Goal: Information Seeking & Learning: Learn about a topic

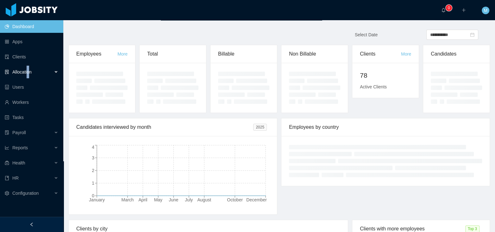
click at [28, 67] on div "Allocation" at bounding box center [31, 72] width 63 height 13
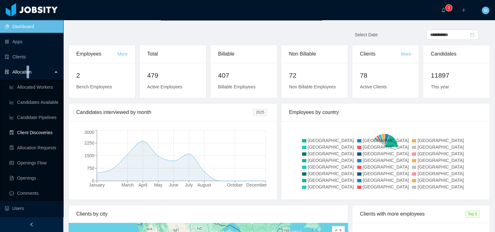
click at [34, 132] on link "Client Discoveries" at bounding box center [33, 132] width 49 height 13
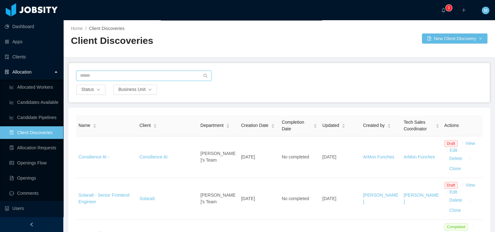
click at [118, 77] on input "text" at bounding box center [143, 76] width 135 height 10
paste input "**********"
type input "**********"
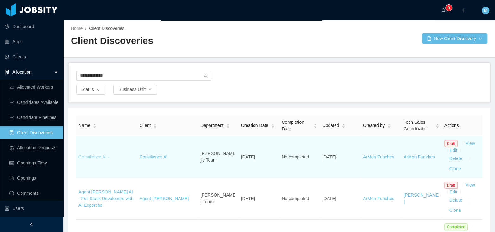
click at [90, 158] on link "Consilience AI -" at bounding box center [93, 157] width 31 height 5
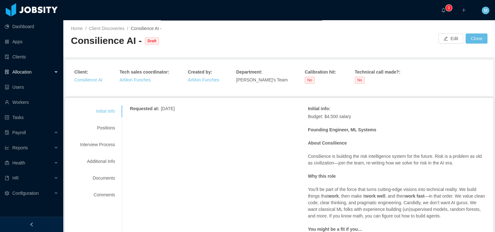
click at [383, 117] on p "Budget: $4,500 salary" at bounding box center [397, 117] width 178 height 7
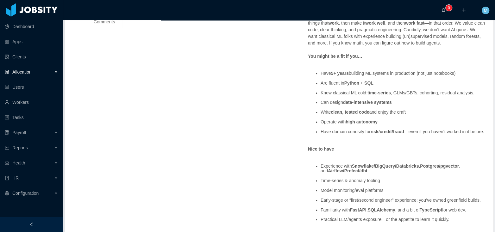
scroll to position [166, 0]
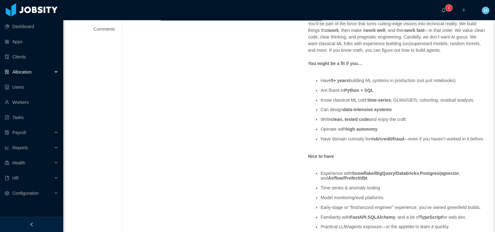
click at [421, 60] on p "You might be a fit if you…" at bounding box center [397, 63] width 178 height 7
click at [369, 64] on p "You might be a fit if you…" at bounding box center [397, 63] width 178 height 7
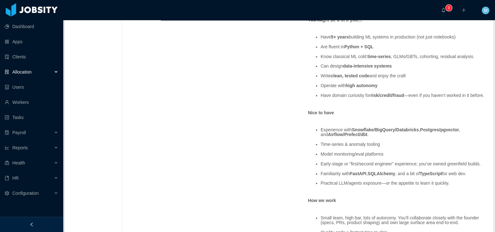
scroll to position [143, 0]
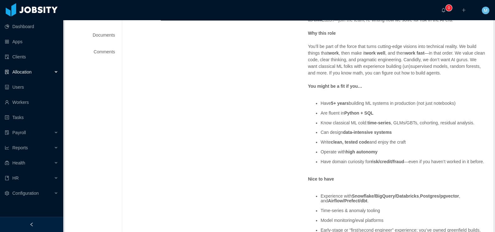
click at [425, 76] on p "You’ll be part of the force that turns cutting-edge visions into technical real…" at bounding box center [397, 59] width 178 height 33
click at [430, 84] on p "You might be a fit if you…" at bounding box center [397, 86] width 178 height 7
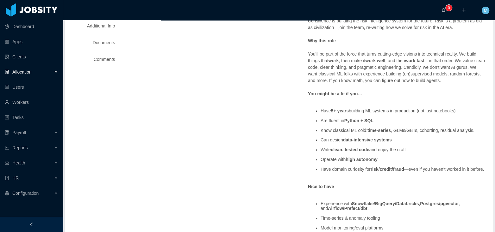
scroll to position [143, 0]
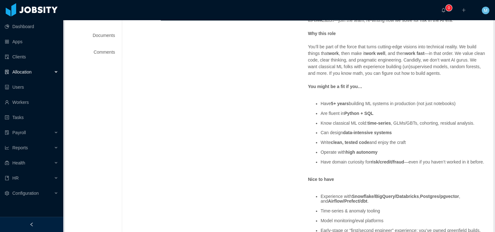
click at [426, 95] on div "Budget: $4,500 salary Founding Engineer, ML Systems About Consilience Consilien…" at bounding box center [397, 205] width 178 height 468
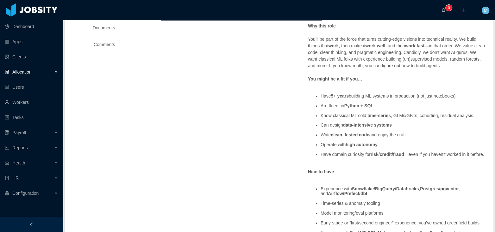
scroll to position [169, 0]
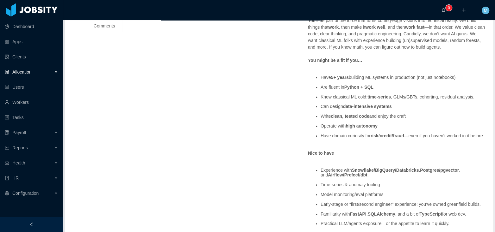
click at [357, 124] on strong "high autonomy" at bounding box center [361, 126] width 32 height 5
drag, startPoint x: 381, startPoint y: 125, endPoint x: 318, endPoint y: 127, distance: 63.6
click at [318, 127] on ul "Have 5+ years building ML systems in production (not just notebooks) Are fluent…" at bounding box center [397, 107] width 178 height 73
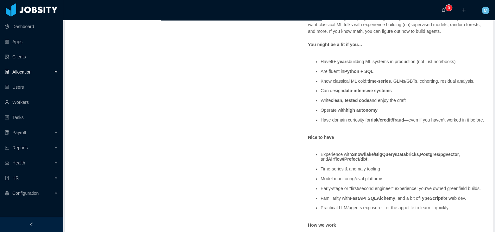
click at [336, 69] on li "Are fluent in Python + SQL" at bounding box center [402, 71] width 165 height 5
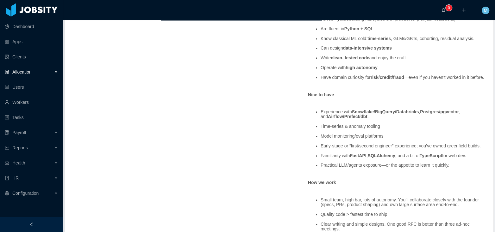
scroll to position [235, 0]
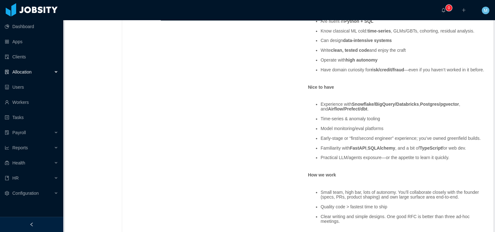
click at [401, 83] on div "Budget: $4,500 salary Founding Engineer, ML Systems About Consilience Consilien…" at bounding box center [397, 112] width 178 height 468
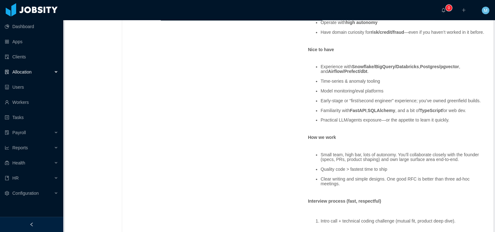
scroll to position [255, 0]
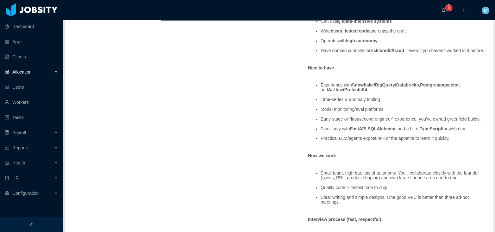
click at [283, 88] on div "Requested at : August 22, 2025 Initial info : Budget: $4,500 salary Founding En…" at bounding box center [308, 123] width 356 height 544
click at [414, 78] on div "Budget: $4,500 salary Founding Engineer, ML Systems About Consilience Consilien…" at bounding box center [397, 93] width 178 height 468
drag, startPoint x: 321, startPoint y: 116, endPoint x: 399, endPoint y: 117, distance: 78.4
click at [399, 117] on ul "Experience with Snowflake/BigQuery/Databricks , Postgres/pgvector , and Airflow…" at bounding box center [397, 112] width 178 height 68
click at [365, 117] on ul "Experience with Snowflake/BigQuery/Databricks , Postgres/pgvector , and Airflow…" at bounding box center [397, 112] width 178 height 68
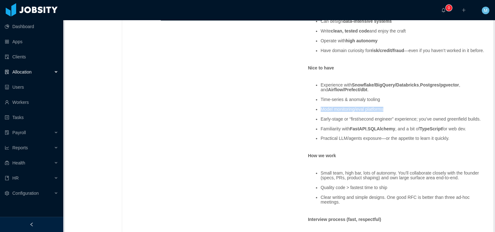
drag, startPoint x: 395, startPoint y: 116, endPoint x: 310, endPoint y: 112, distance: 85.1
click at [310, 112] on ul "Experience with Snowflake/BigQuery/Databricks , Postgres/pgvector , and Airflow…" at bounding box center [397, 112] width 178 height 68
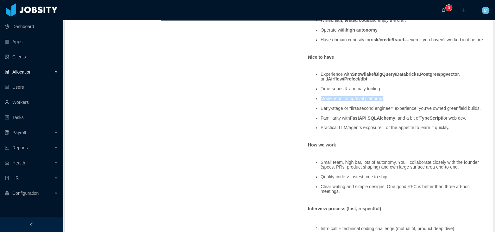
scroll to position [262, 0]
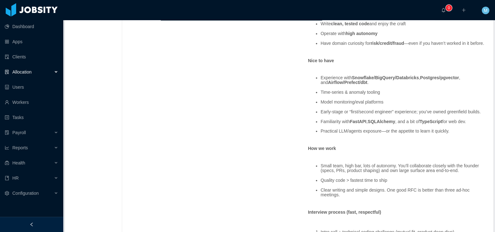
click at [449, 85] on li "Experience with Snowflake/BigQuery/Databricks , Postgres/pgvector , and Airflow…" at bounding box center [402, 81] width 165 height 10
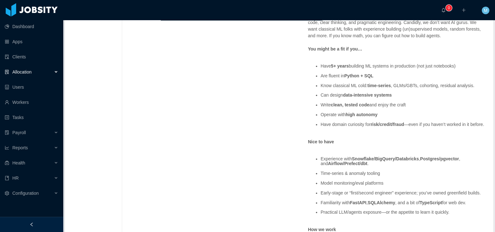
scroll to position [277, 0]
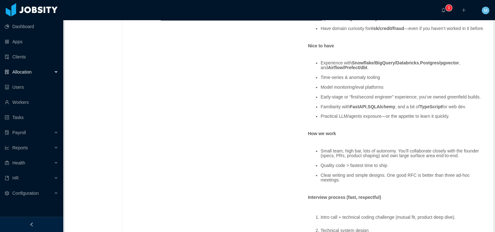
click at [414, 90] on li "Model monitoring/eval platforms" at bounding box center [402, 87] width 165 height 5
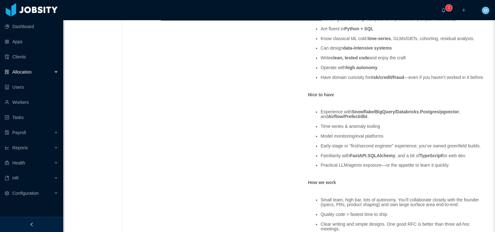
scroll to position [231, 0]
